Goal: Task Accomplishment & Management: Use online tool/utility

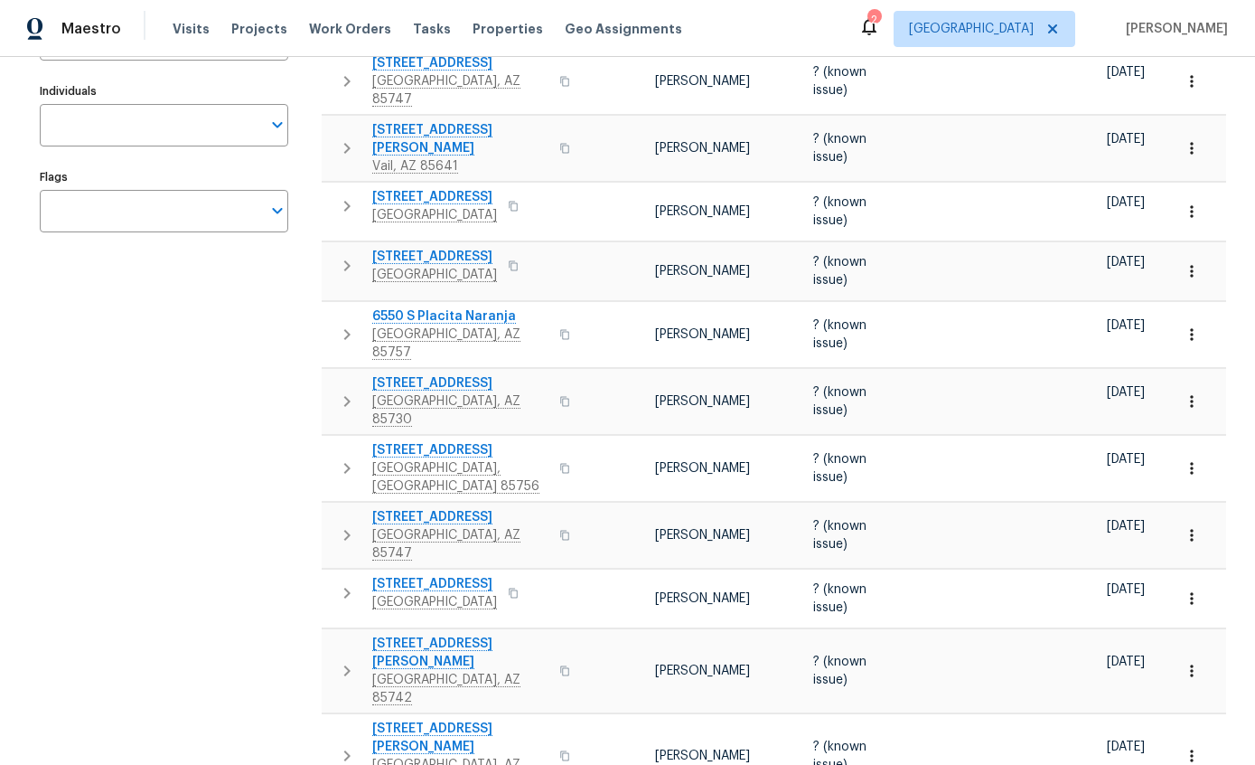
scroll to position [269, 0]
click at [343, 635] on button "button" at bounding box center [347, 671] width 36 height 72
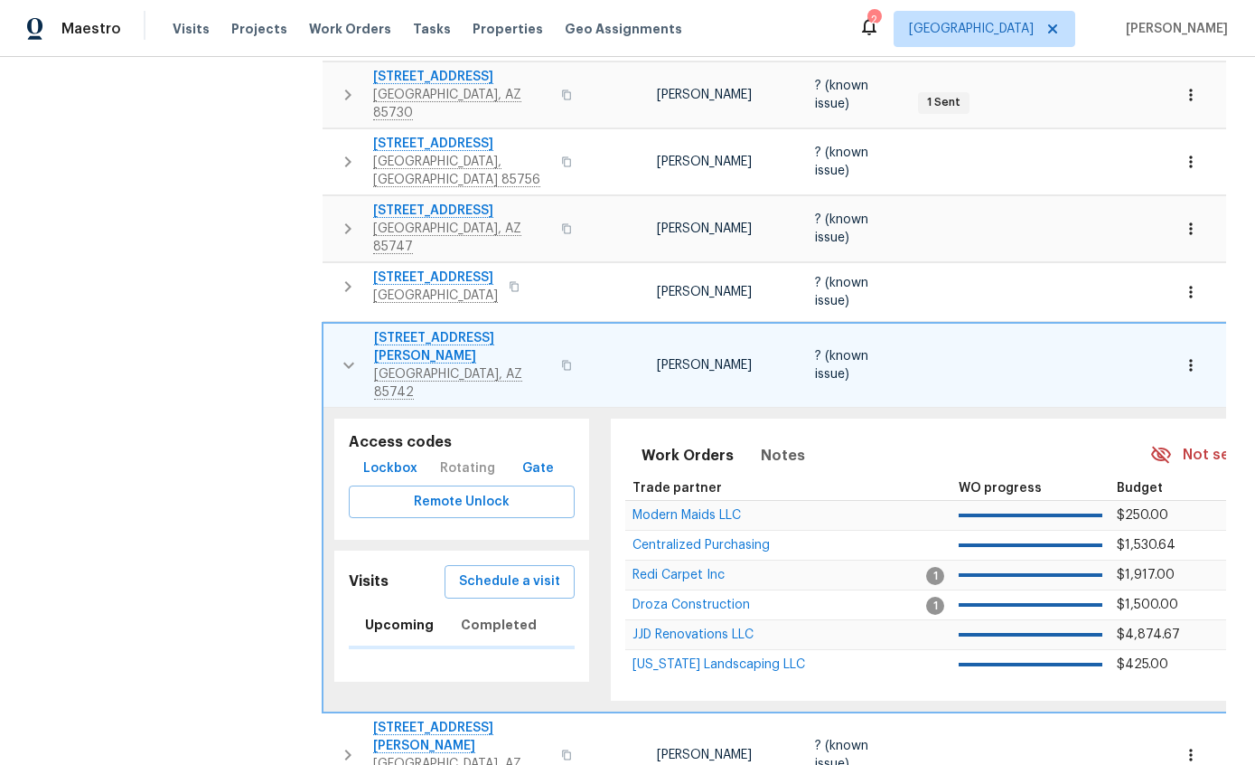
scroll to position [575, 0]
click at [516, 572] on span "Schedule a visit" at bounding box center [509, 583] width 101 height 23
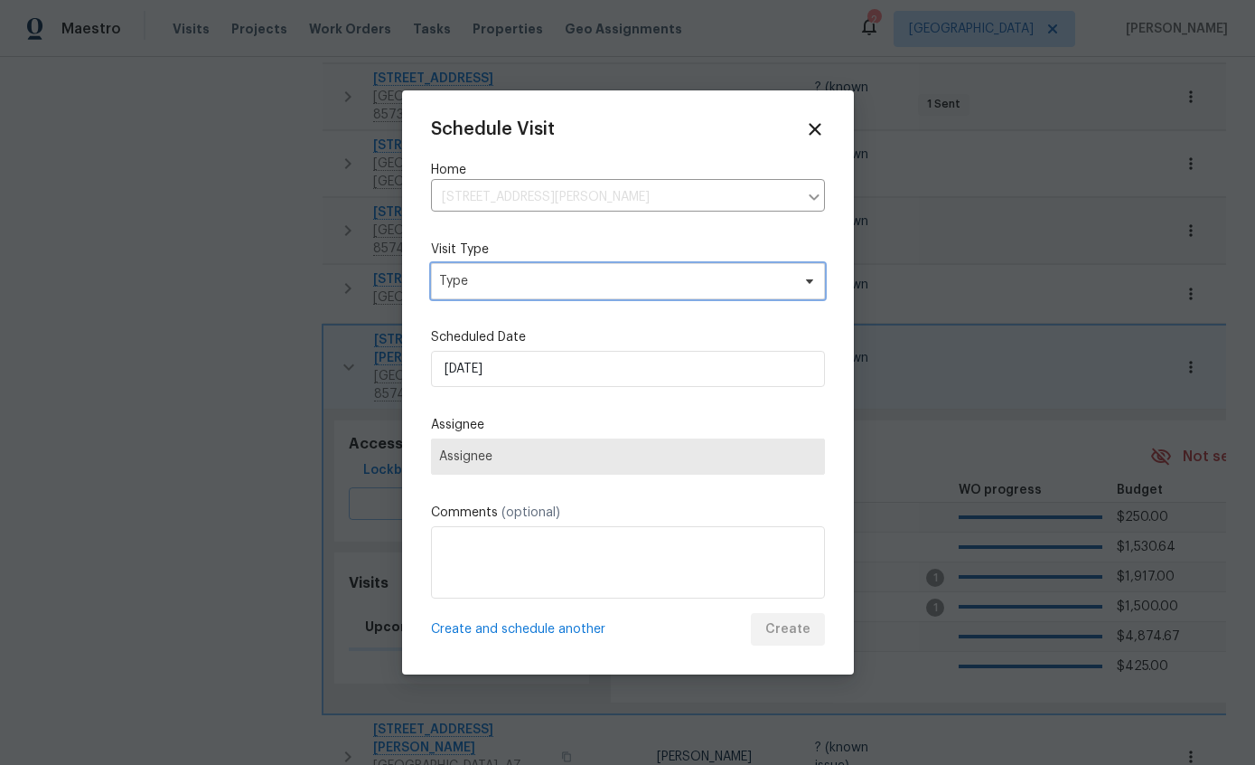
click at [672, 277] on span "Type" at bounding box center [615, 281] width 352 height 18
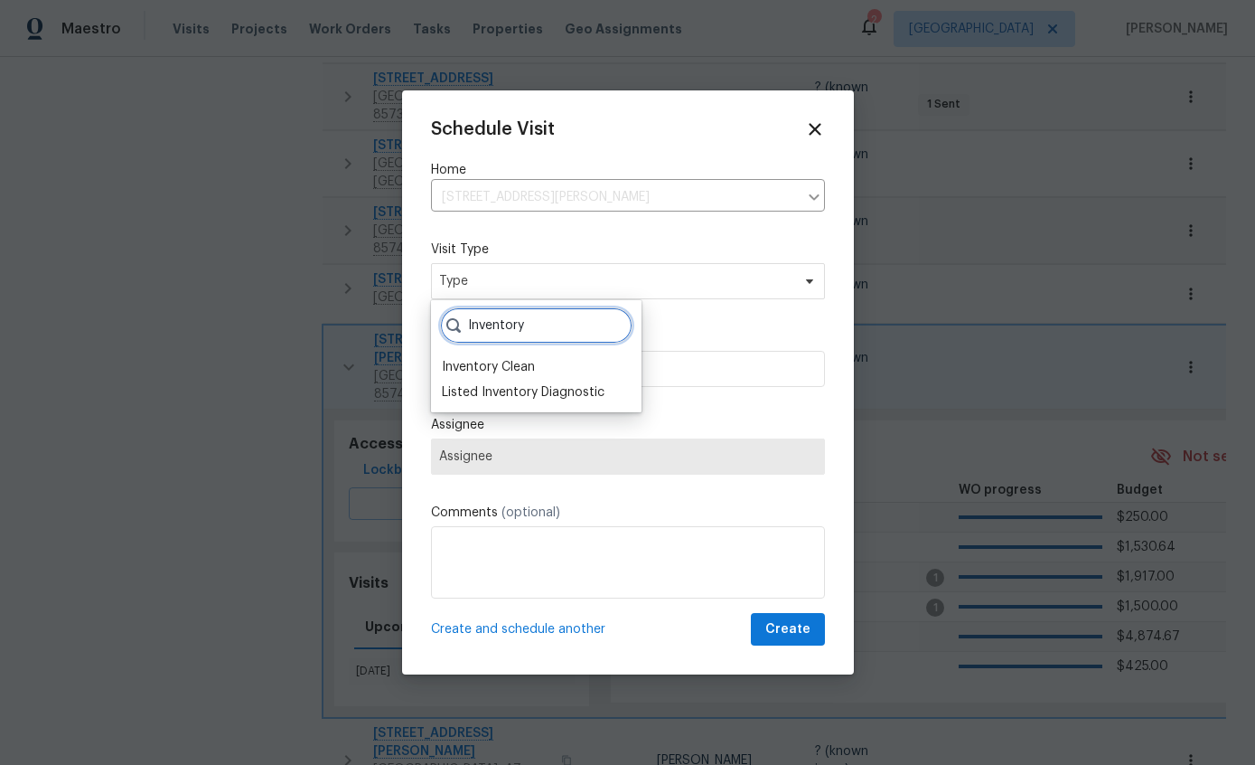
type input "Inventory"
click at [469, 371] on div "Inventory Clean" at bounding box center [488, 367] width 93 height 18
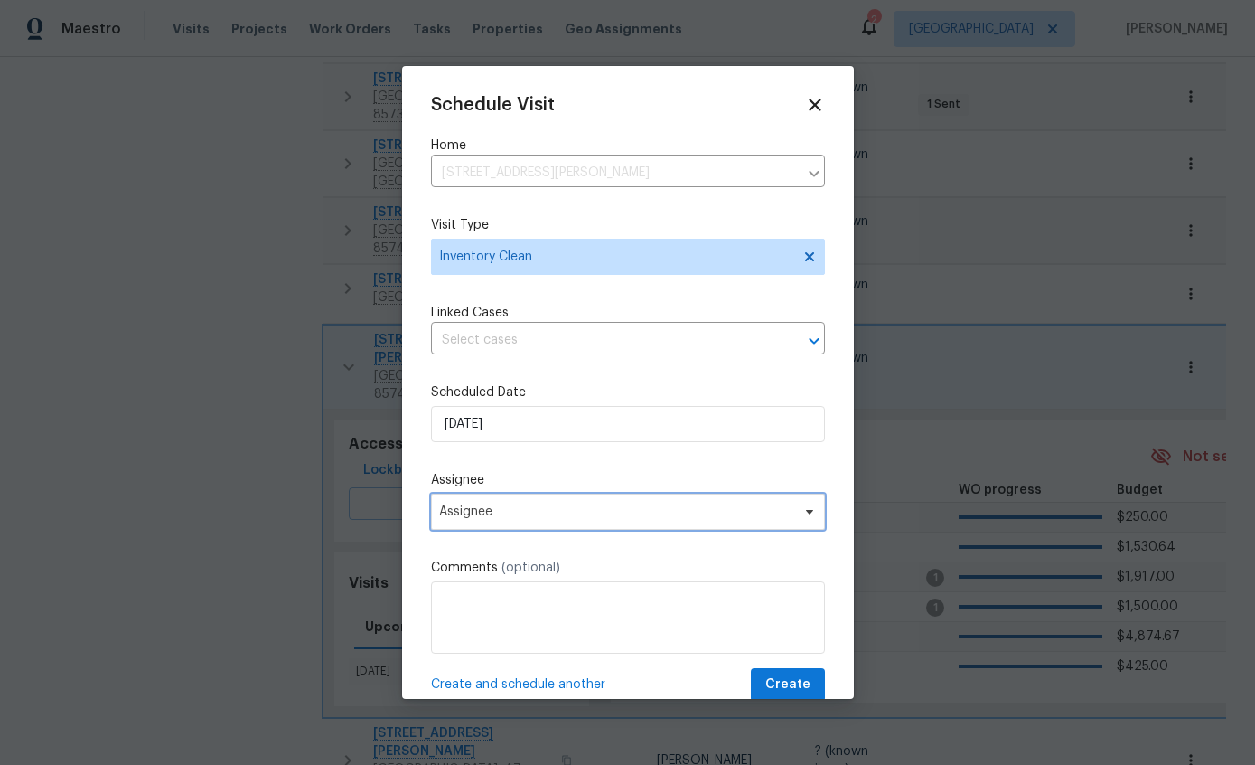
click at [693, 525] on span "Assignee" at bounding box center [628, 511] width 394 height 36
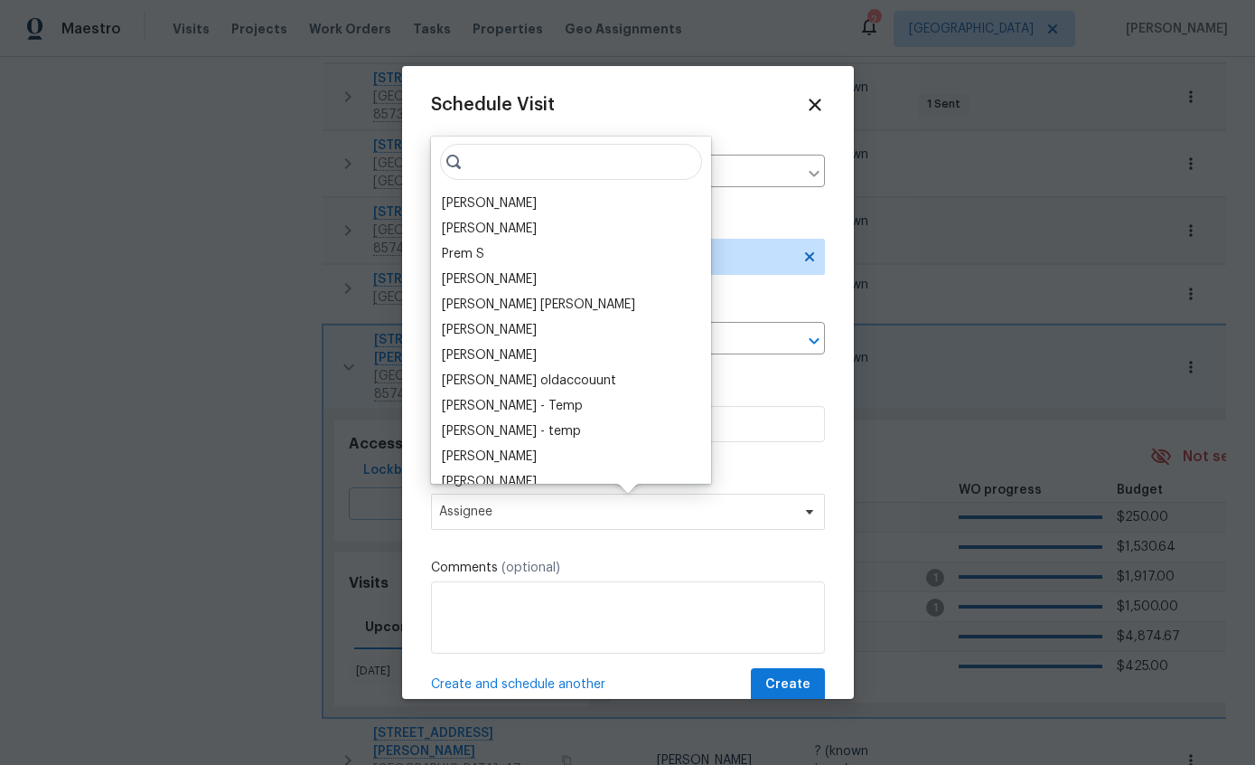
click at [502, 195] on div "[PERSON_NAME]" at bounding box center [489, 203] width 95 height 18
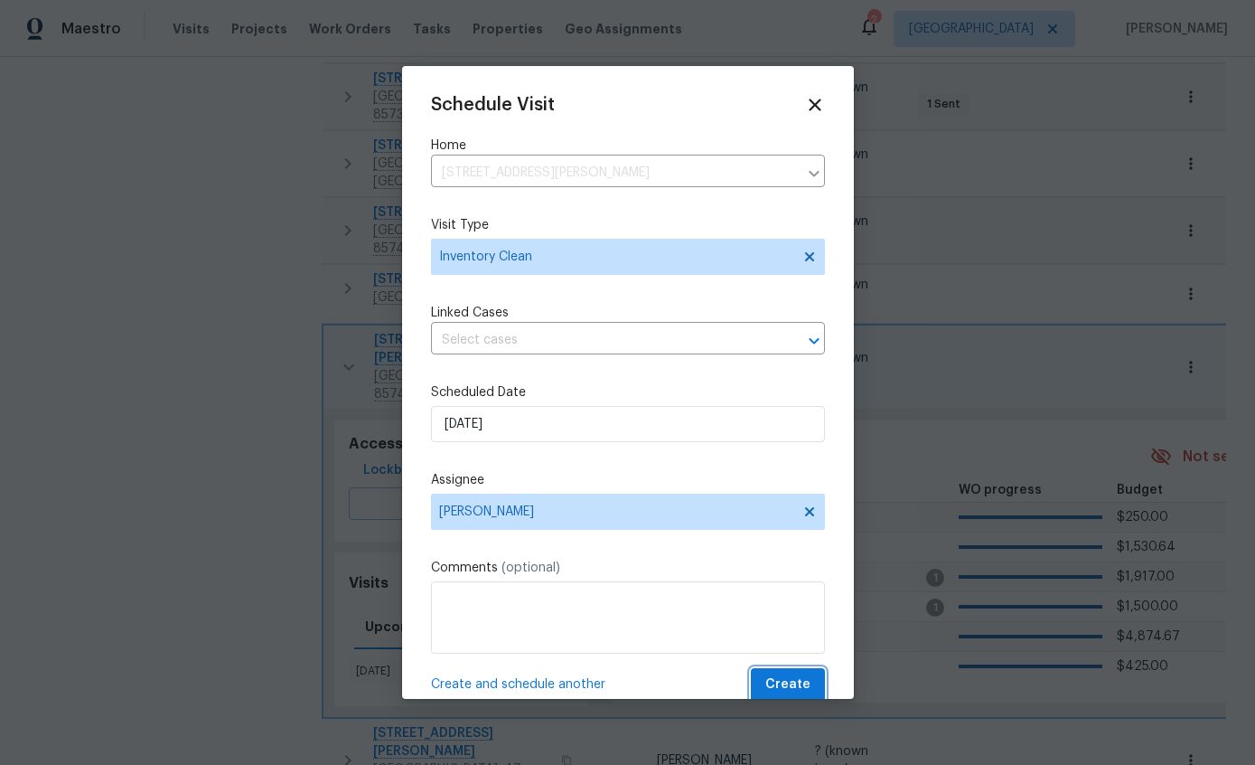
click at [803, 690] on span "Create" at bounding box center [787, 684] width 45 height 23
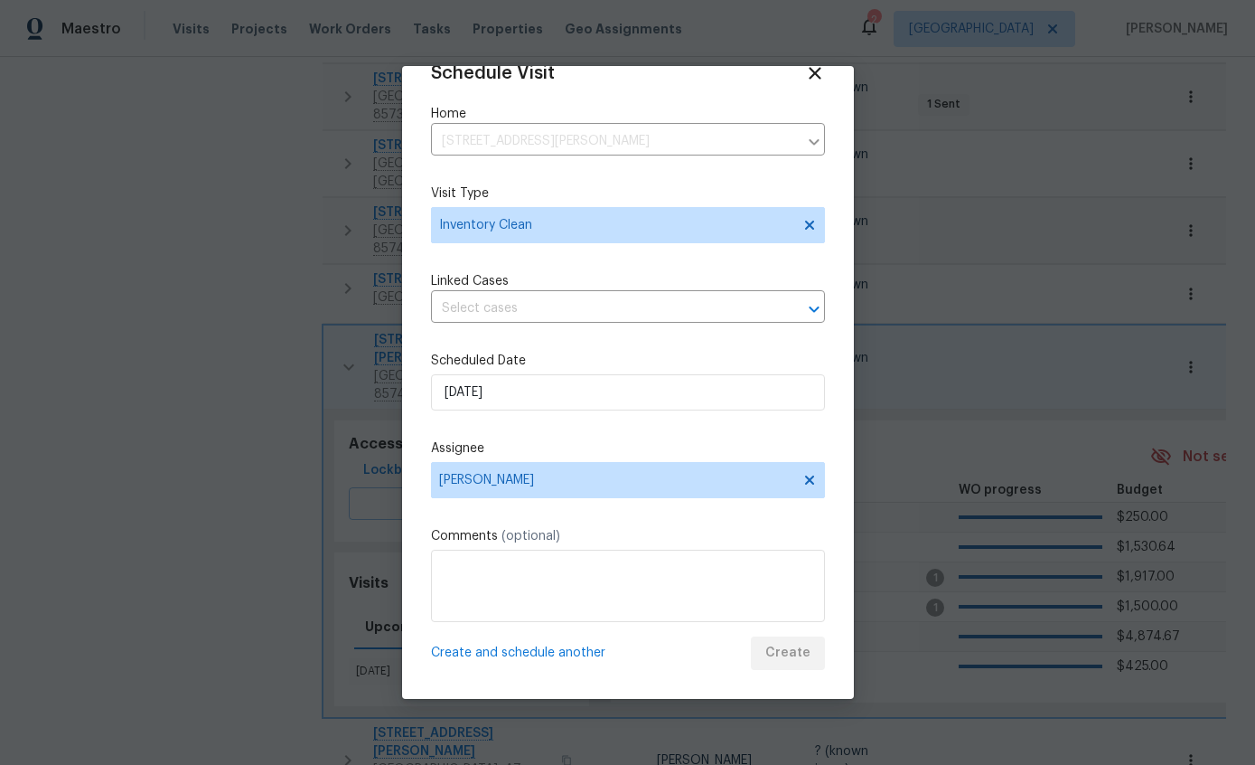
scroll to position [34, 0]
click at [786, 649] on div "Create and schedule another Create" at bounding box center [628, 652] width 394 height 33
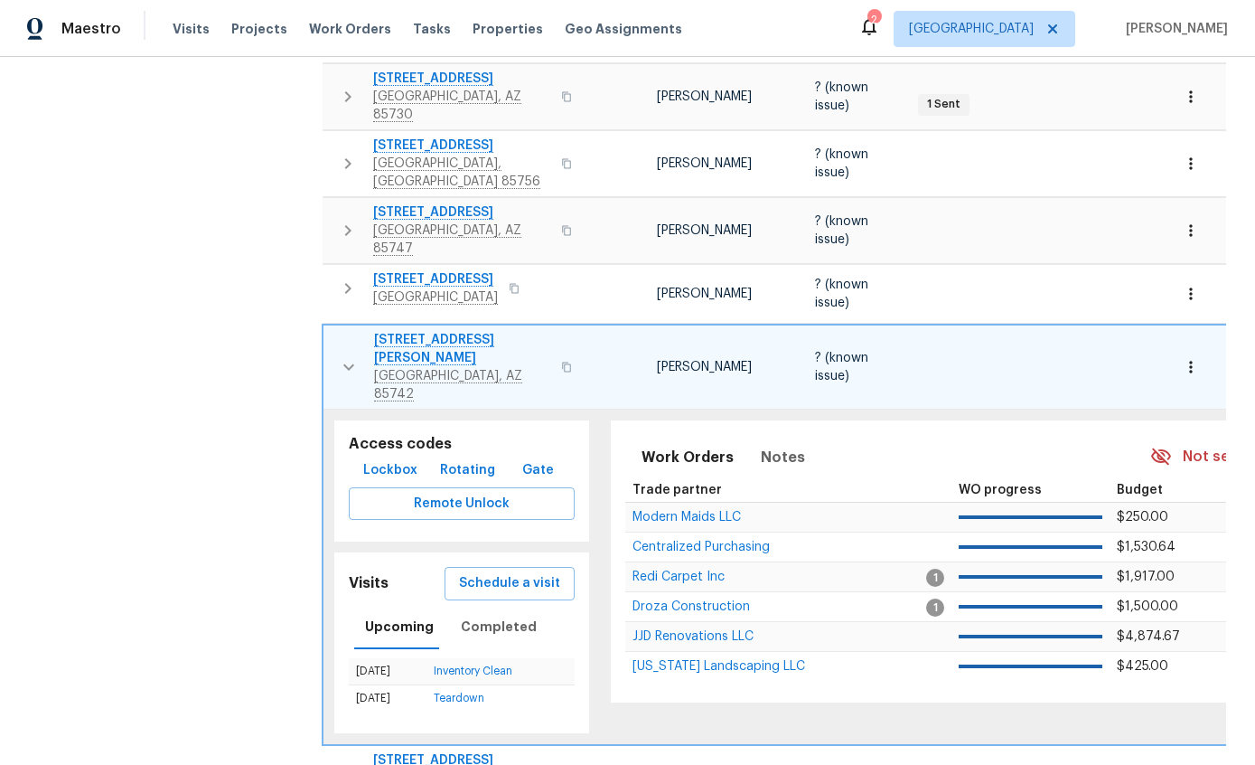
click at [355, 356] on icon "button" at bounding box center [349, 367] width 22 height 22
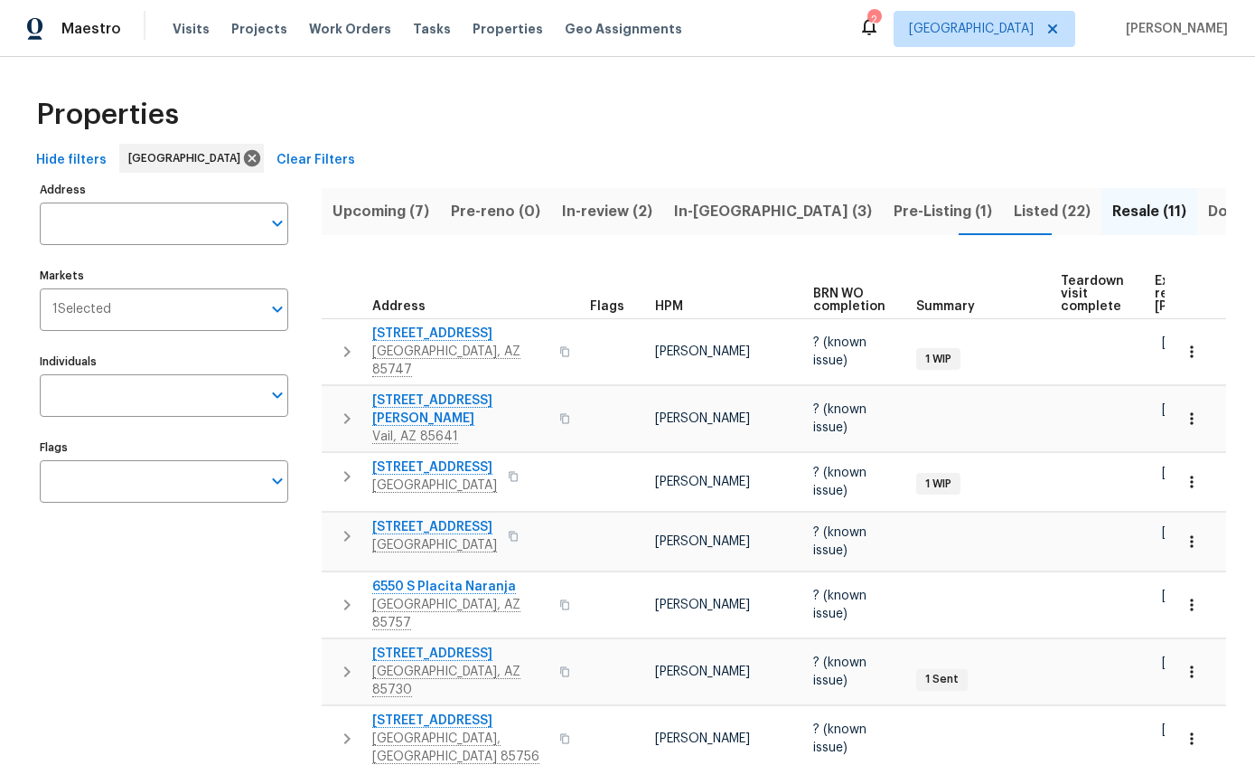
scroll to position [0, 0]
click at [82, 383] on input "Individuals" at bounding box center [150, 395] width 221 height 42
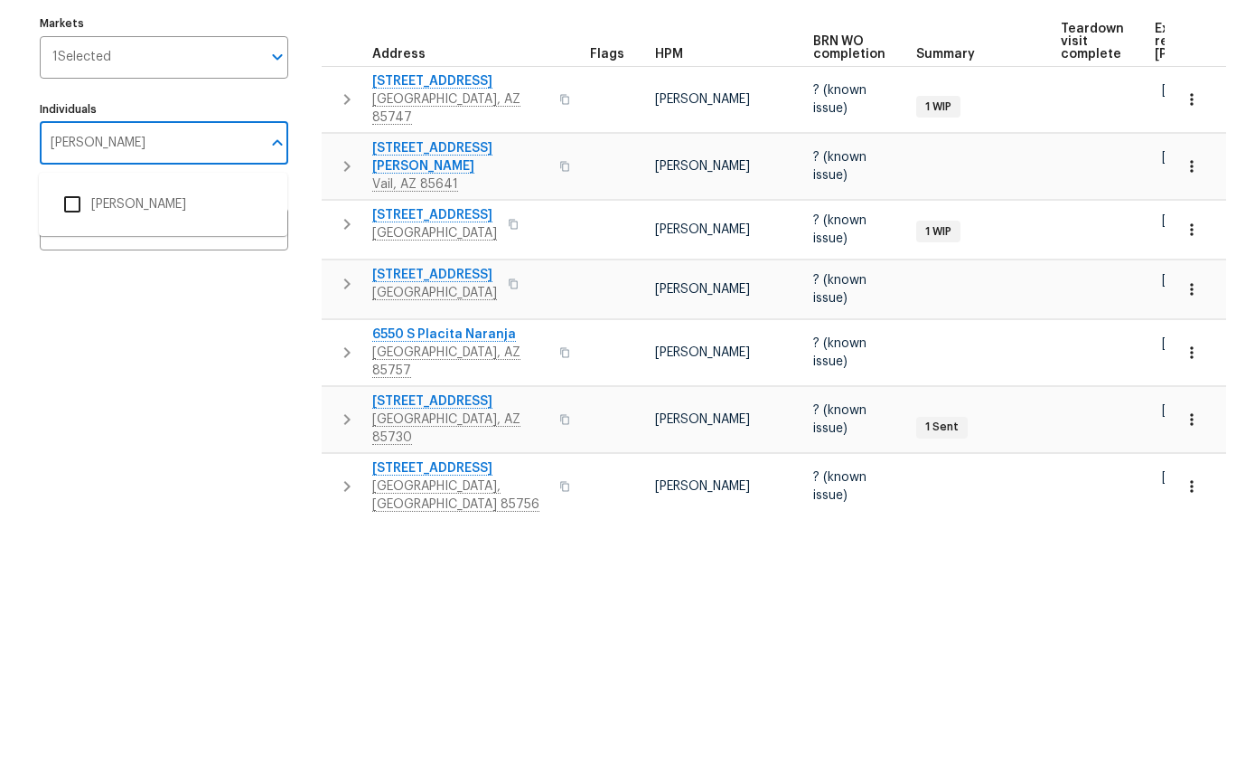
type input "[PERSON_NAME]"
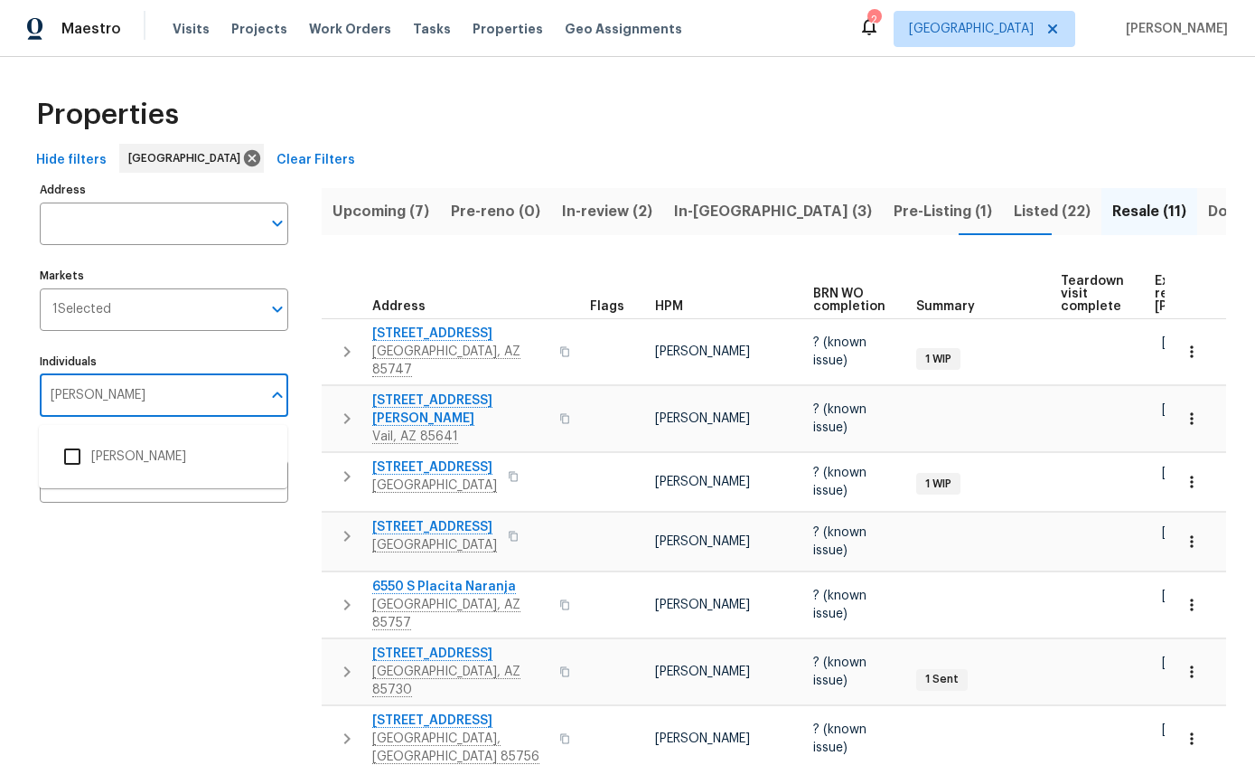
click at [72, 437] on input "checkbox" at bounding box center [72, 456] width 38 height 38
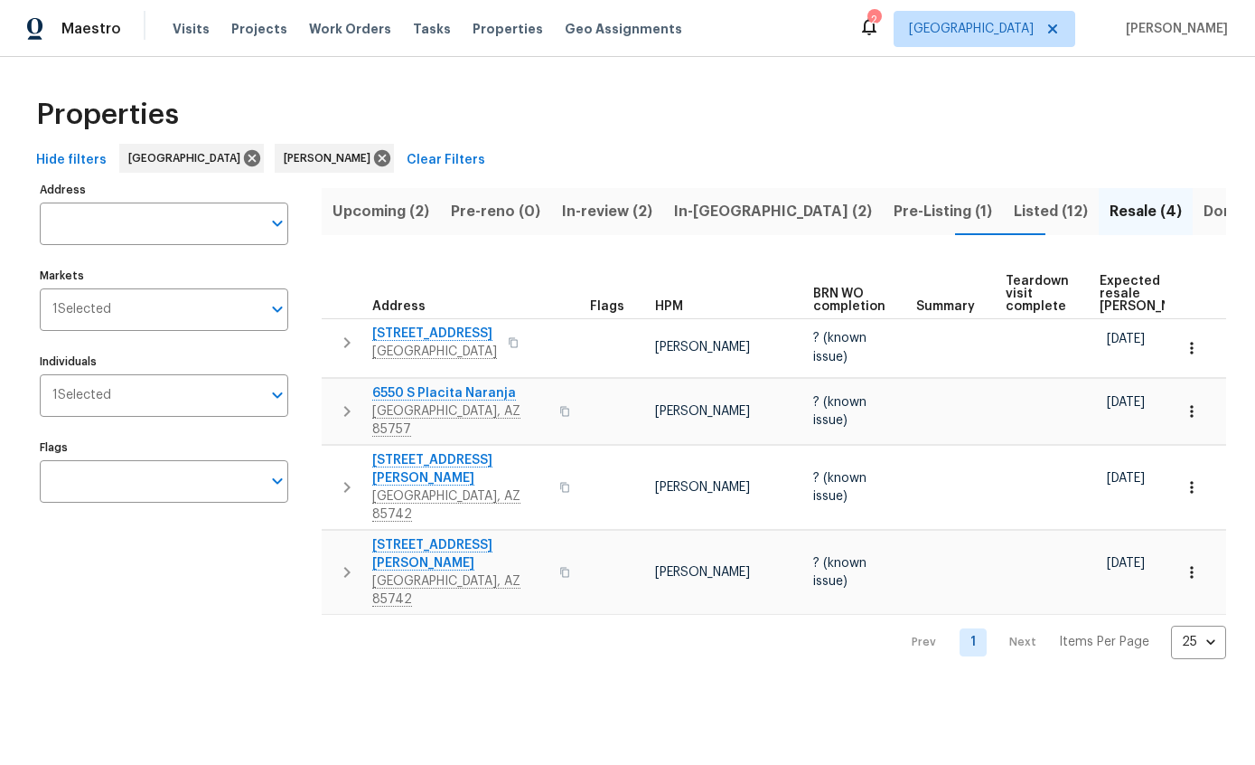
click at [1014, 206] on span "Listed (12)" at bounding box center [1051, 211] width 74 height 25
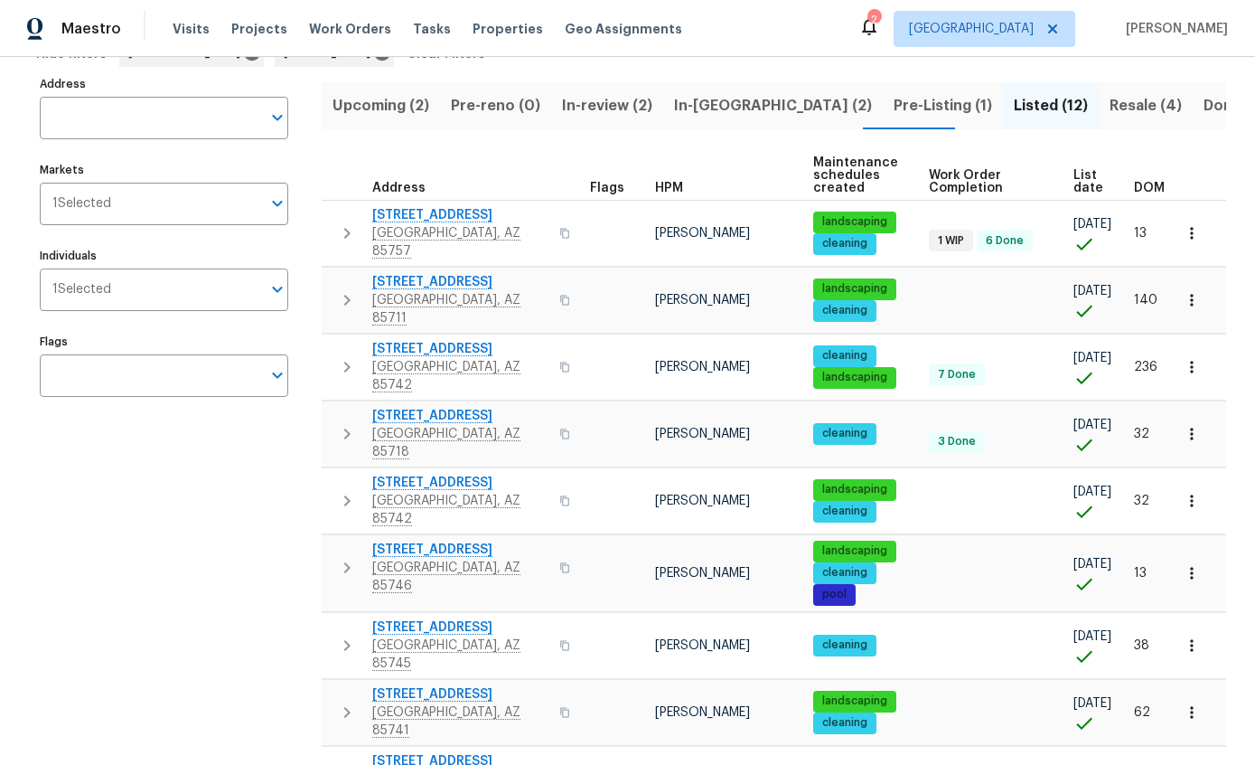
scroll to position [142, 0]
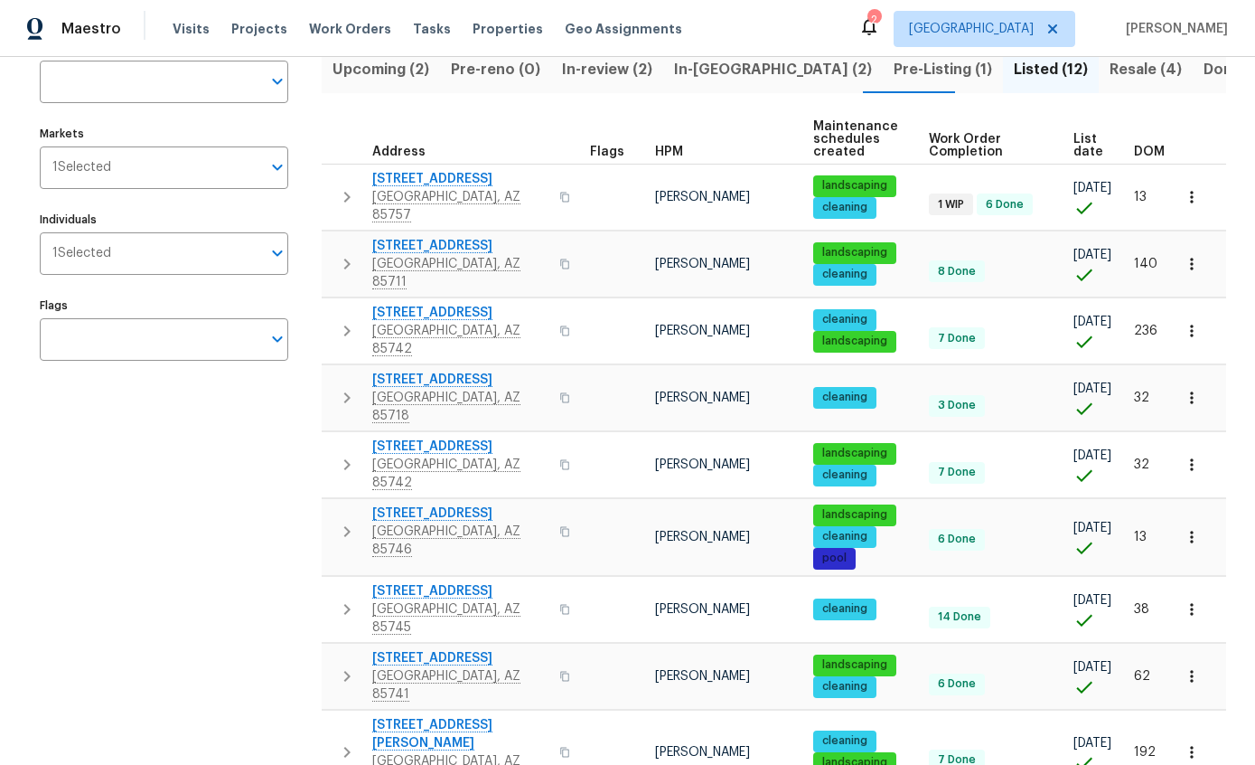
click at [1096, 145] on span "List date" at bounding box center [1089, 145] width 30 height 25
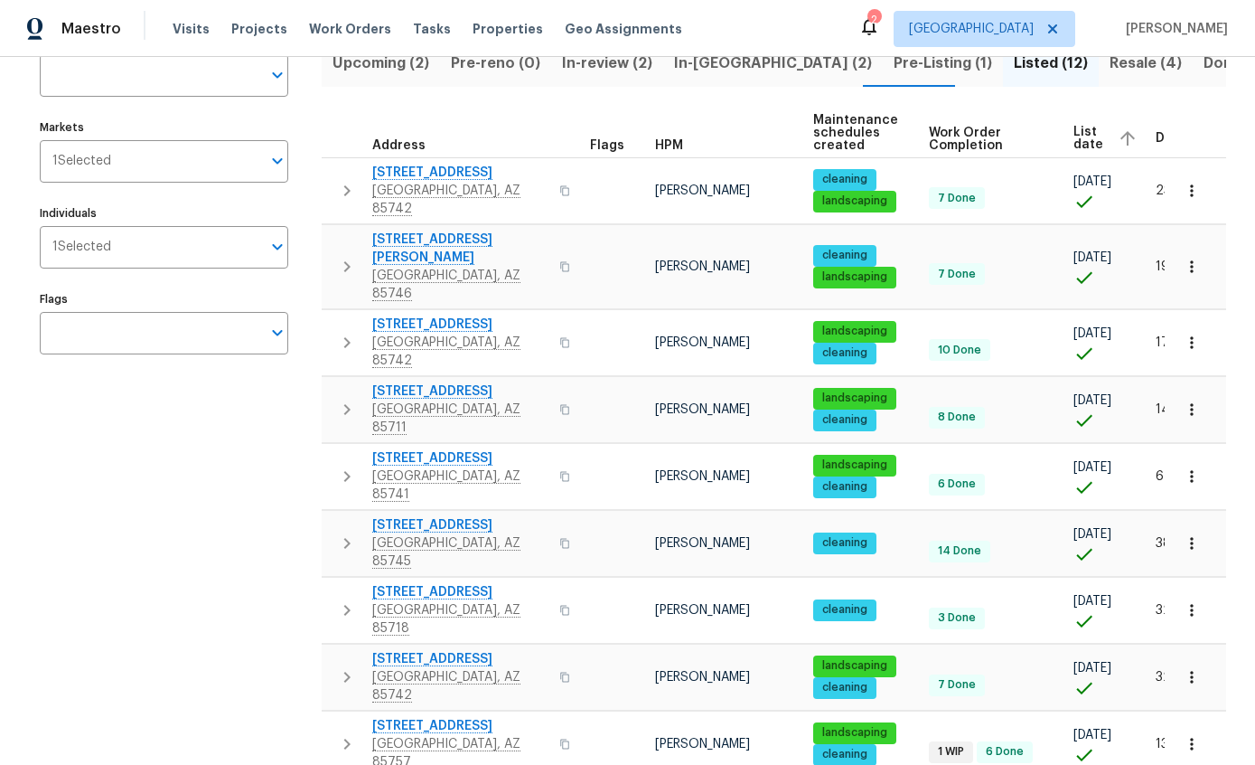
click at [349, 261] on icon "button" at bounding box center [347, 266] width 6 height 11
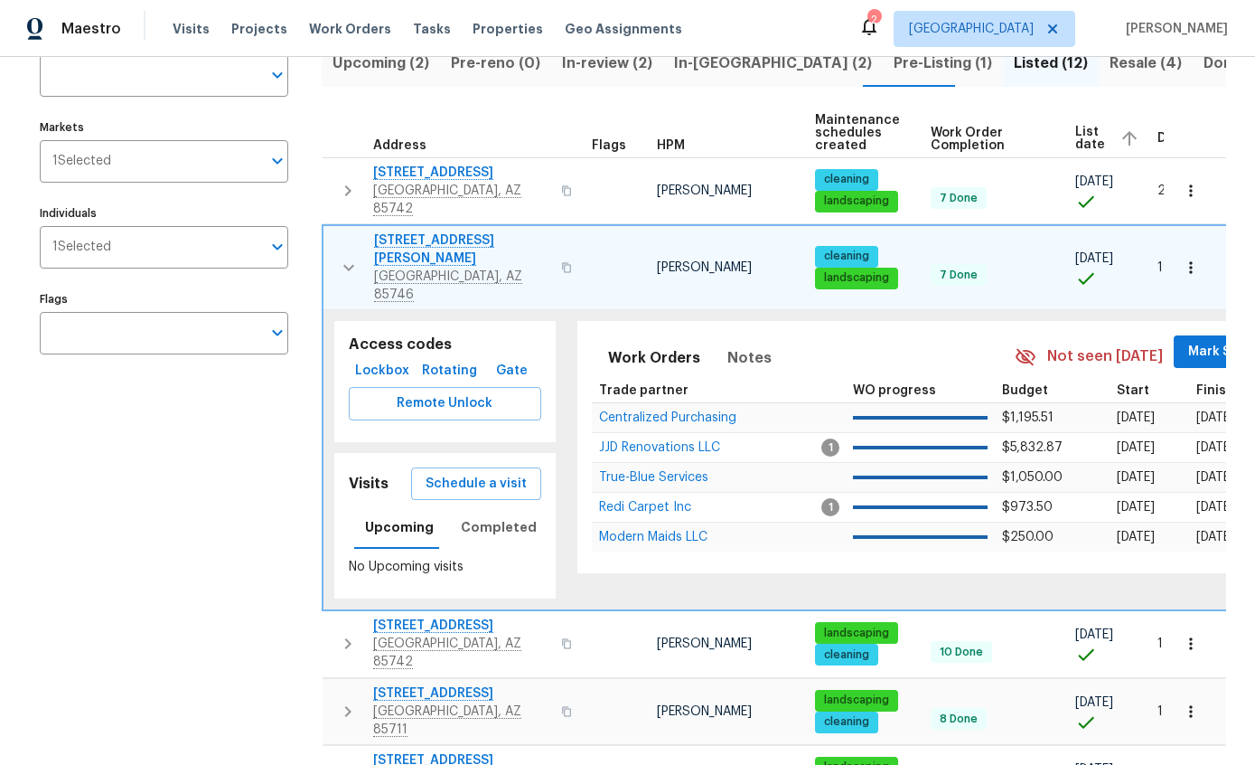
click at [1206, 341] on span "Mark Seen" at bounding box center [1221, 352] width 67 height 23
click at [340, 257] on icon "button" at bounding box center [349, 268] width 22 height 22
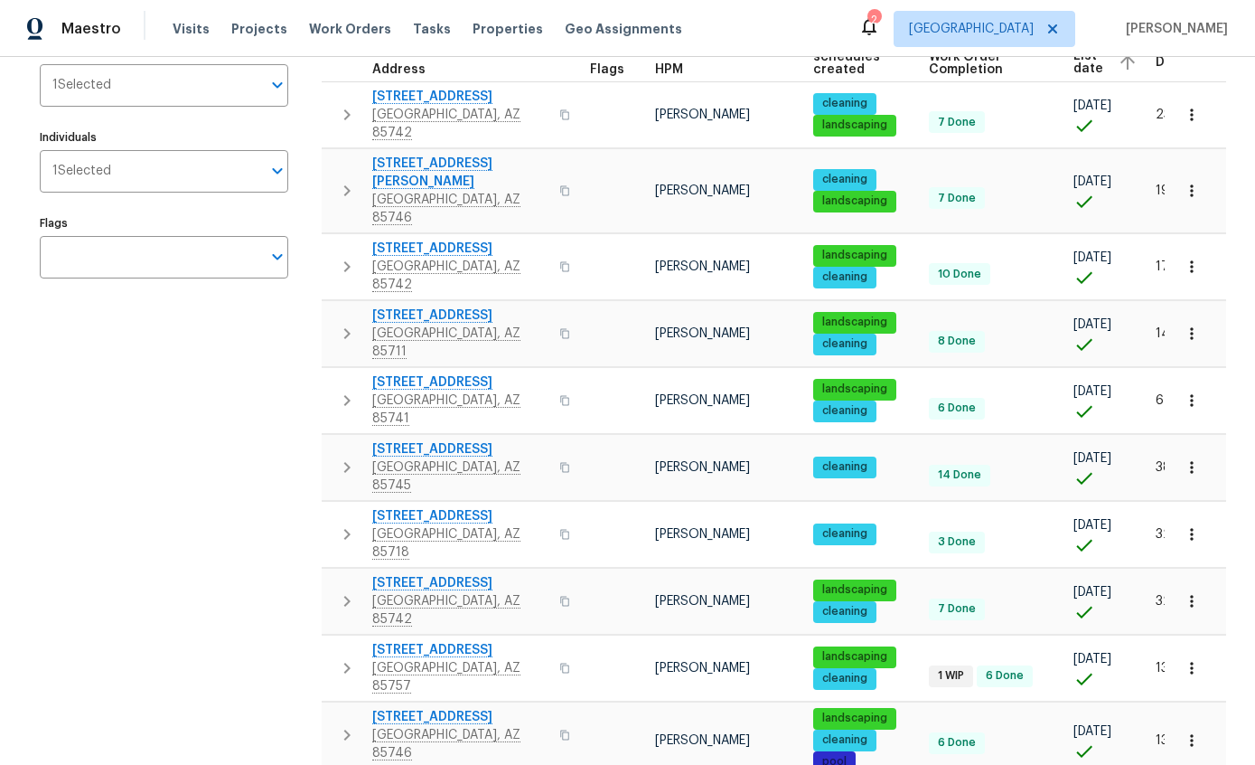
scroll to position [72, 0]
click at [340, 724] on icon "button" at bounding box center [347, 735] width 22 height 22
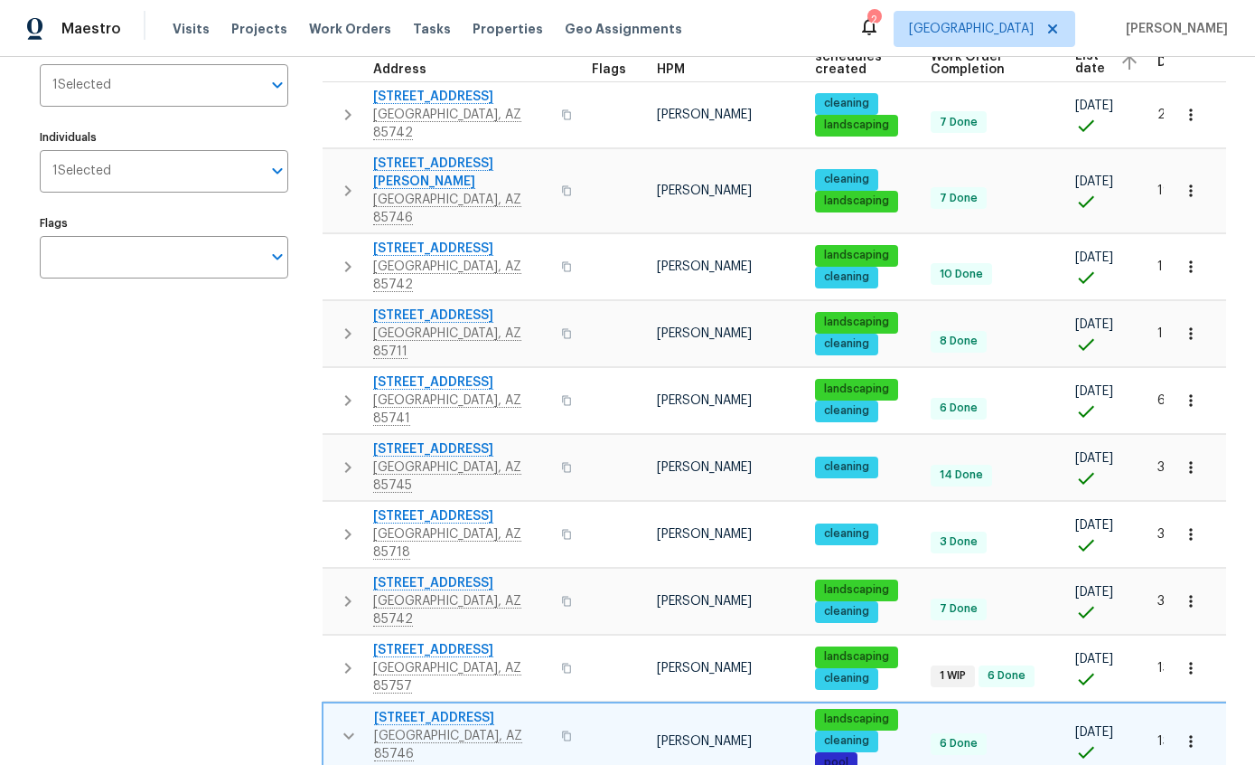
click at [339, 709] on button "button" at bounding box center [349, 736] width 36 height 54
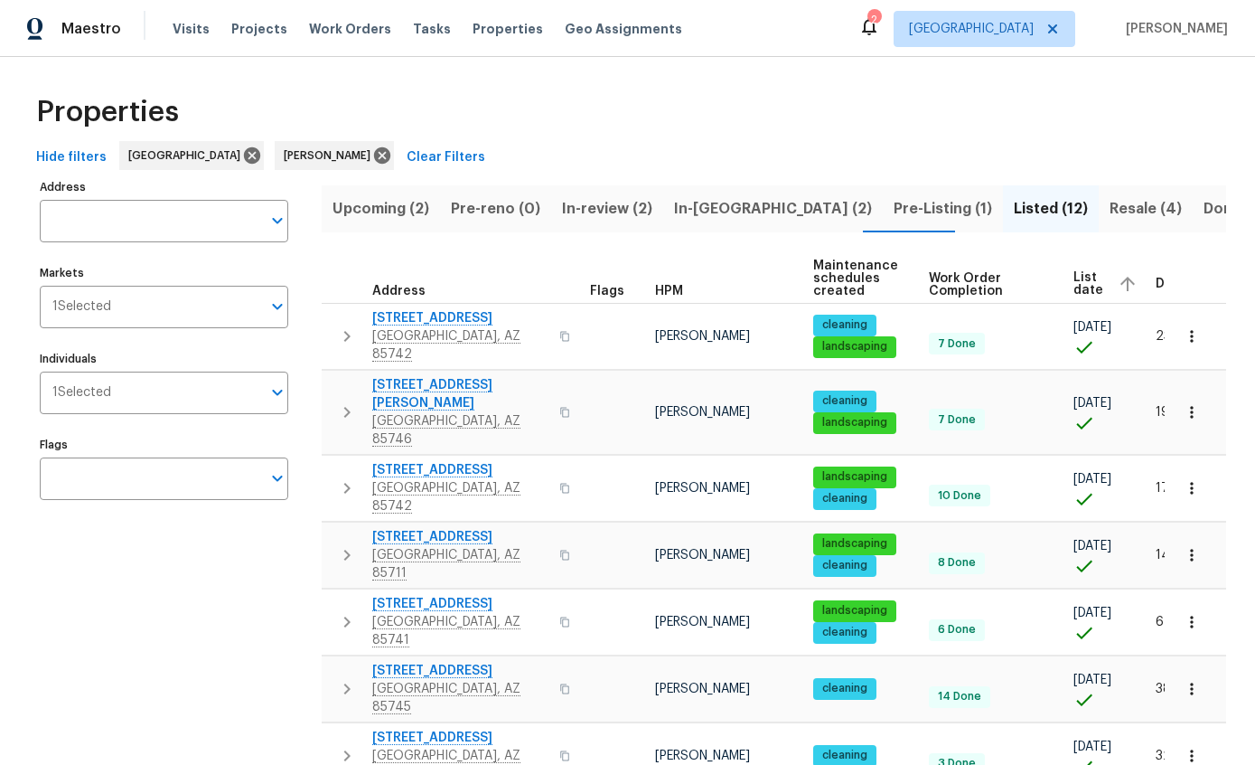
scroll to position [0, 0]
